Goal: Transaction & Acquisition: Purchase product/service

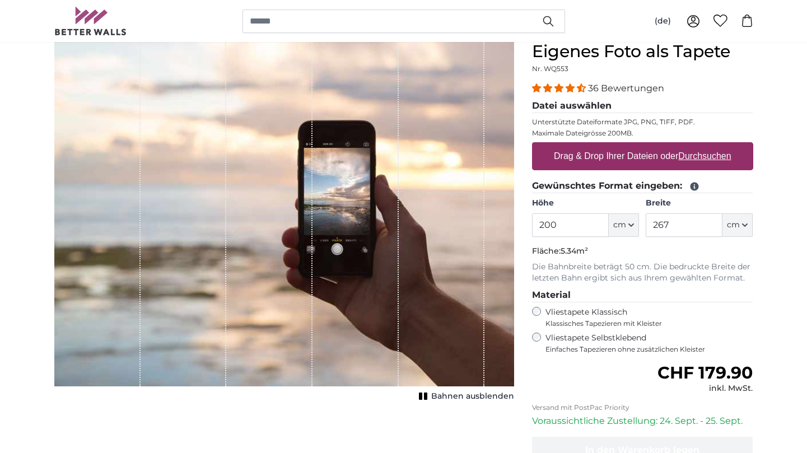
scroll to position [111, 0]
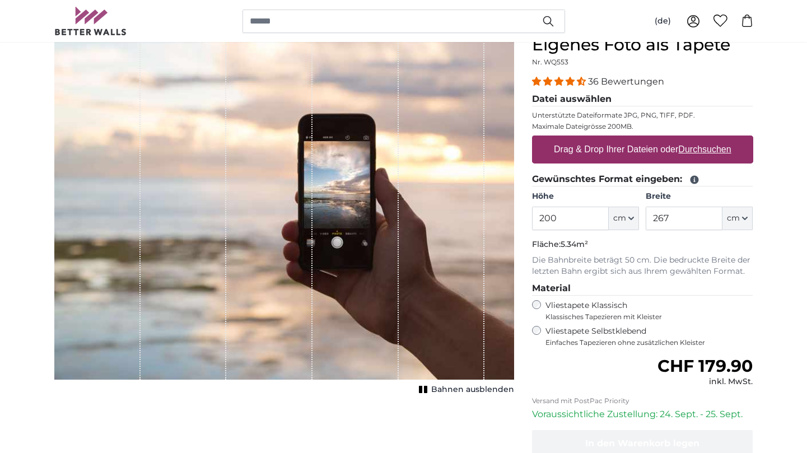
click at [543, 218] on input "200" at bounding box center [570, 219] width 77 height 24
click at [657, 219] on input "267" at bounding box center [684, 219] width 77 height 24
drag, startPoint x: 550, startPoint y: 221, endPoint x: 535, endPoint y: 221, distance: 15.1
click at [535, 221] on input "400" at bounding box center [570, 219] width 77 height 24
type input "300"
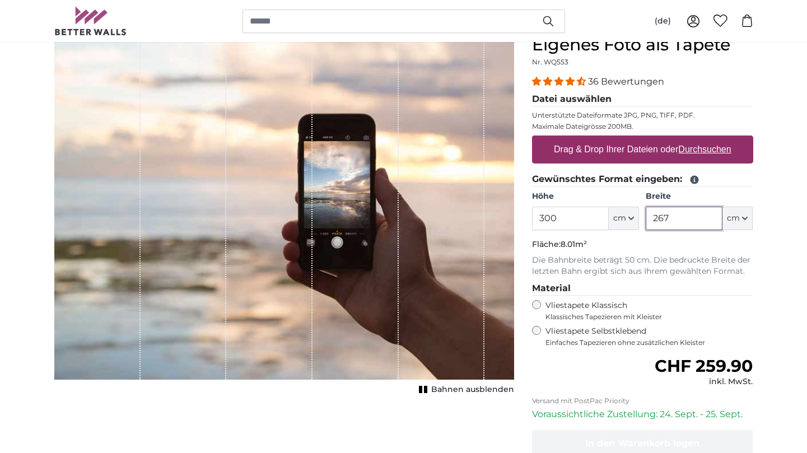
click at [662, 218] on input "267" at bounding box center [684, 219] width 77 height 24
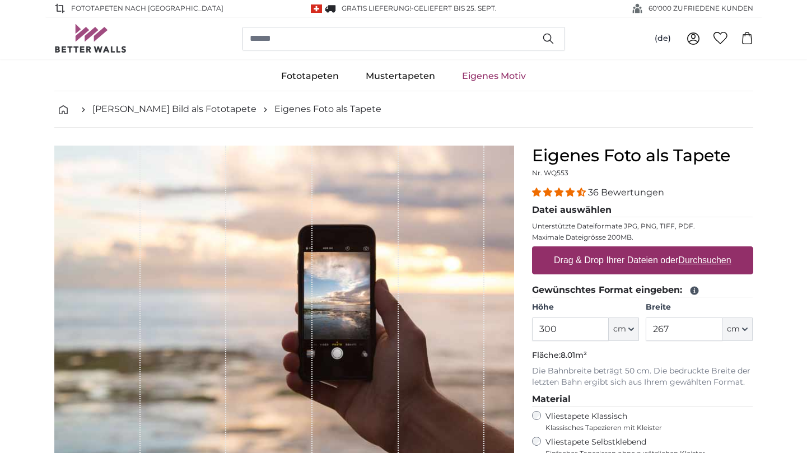
click at [100, 43] on img at bounding box center [90, 38] width 73 height 29
